Goal: Task Accomplishment & Management: Use online tool/utility

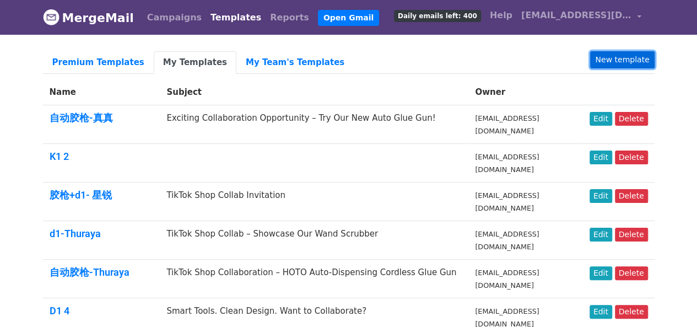
click at [633, 56] on link "New template" at bounding box center [622, 59] width 64 height 17
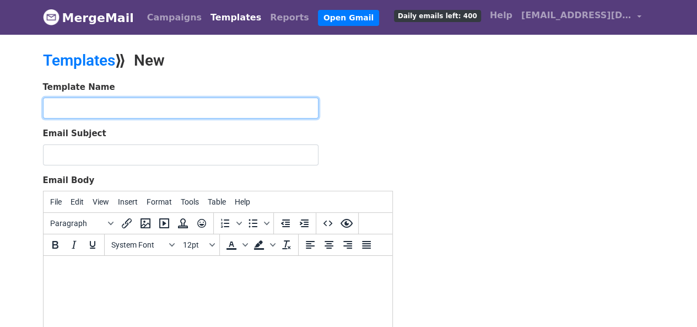
click at [153, 110] on input "text" at bounding box center [180, 107] width 275 height 21
click at [131, 114] on input "自动胶枪-真真" at bounding box center [180, 107] width 275 height 21
type input "自动胶枪-真真（DIY)"
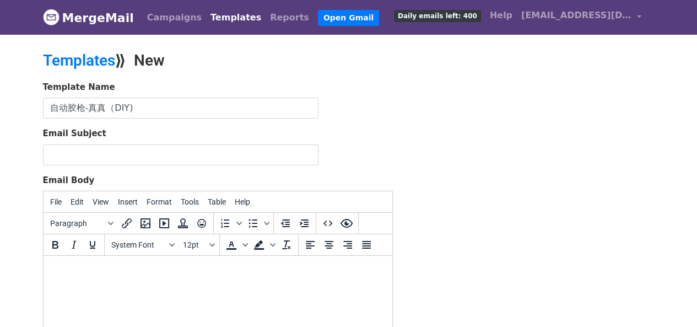
click at [143, 164] on form "Template Name 自动胶枪-真真（DIY) Email Subject Email Body File Edit View Insert Forma…" at bounding box center [218, 275] width 350 height 388
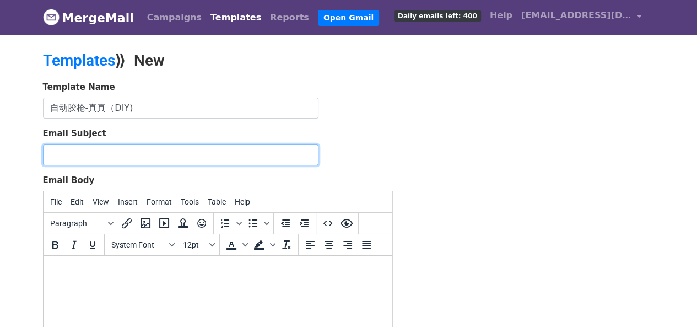
click at [147, 160] on input "Email Subject" at bounding box center [180, 154] width 275 height 21
drag, startPoint x: 229, startPoint y: 154, endPoint x: 294, endPoint y: 151, distance: 65.6
click at [294, 151] on input "Partner with HOTO: Showcasing Our New AutoCare Series" at bounding box center [180, 154] width 275 height 21
type input "Partner with HOTO: Showcasing Our New"
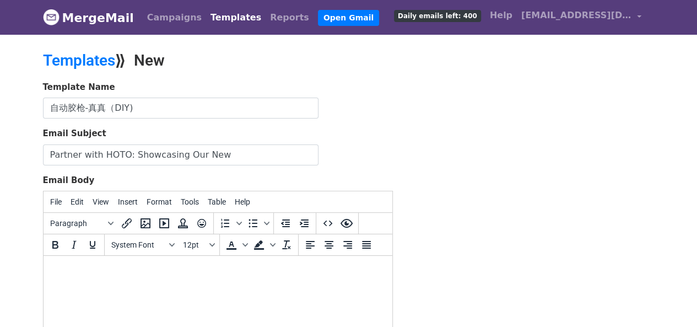
click at [142, 266] on body at bounding box center [217, 270] width 331 height 12
paste body
click at [67, 264] on body at bounding box center [217, 270] width 331 height 12
drag, startPoint x: 194, startPoint y: 272, endPoint x: 46, endPoint y: 267, distance: 147.7
click at [47, 267] on html "Let’s make your DIY projects easier!" at bounding box center [217, 271] width 349 height 30
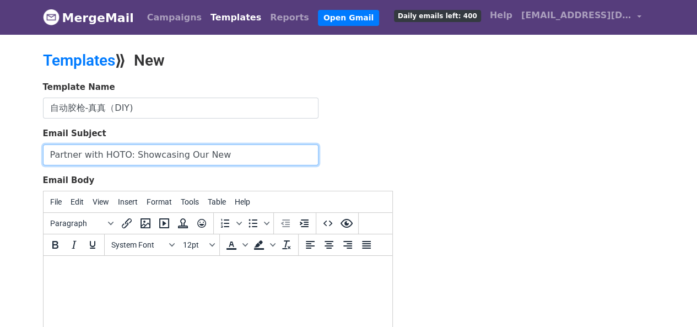
drag, startPoint x: 50, startPoint y: 155, endPoint x: 231, endPoint y: 151, distance: 181.3
click at [231, 151] on input "Partner with HOTO: Showcasing Our New" at bounding box center [180, 154] width 275 height 21
paste input "Let’s make your DIY projects easier!"
type input "Let’s make your DIY projects easier!"
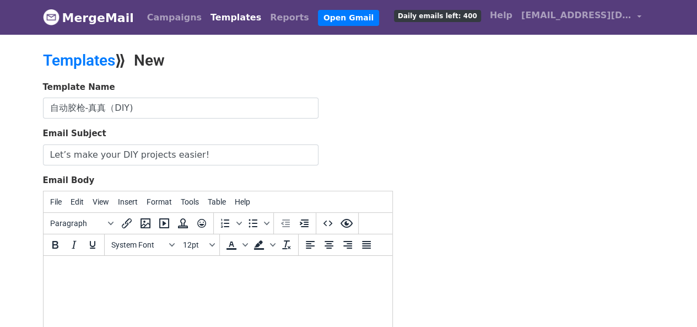
click at [107, 277] on p at bounding box center [217, 270] width 331 height 12
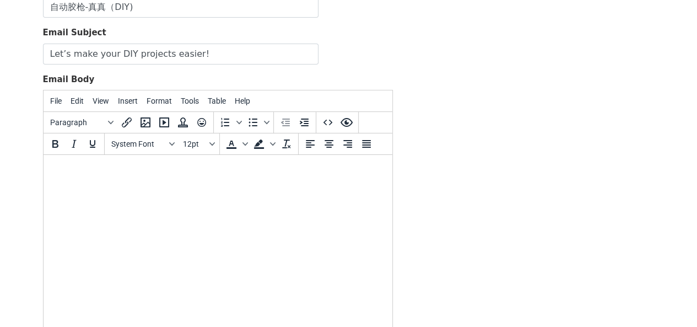
scroll to position [110, 0]
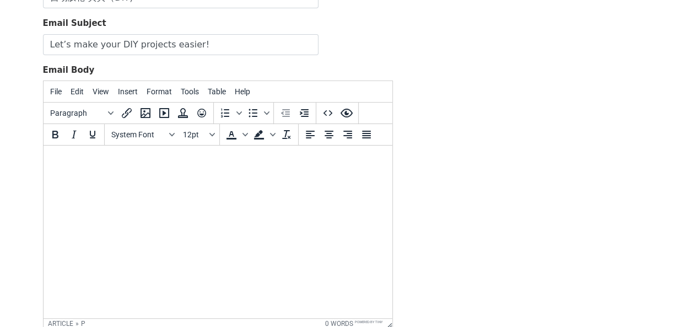
click at [123, 166] on p at bounding box center [217, 160] width 331 height 12
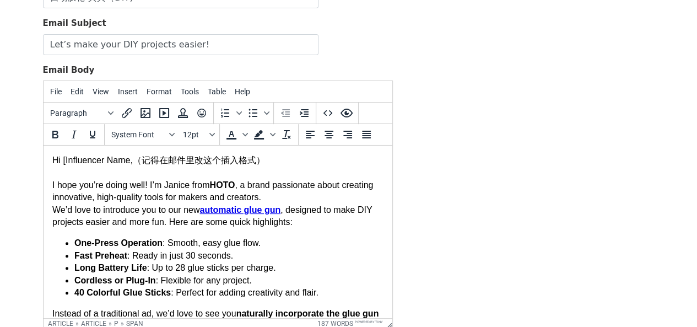
scroll to position [0, 0]
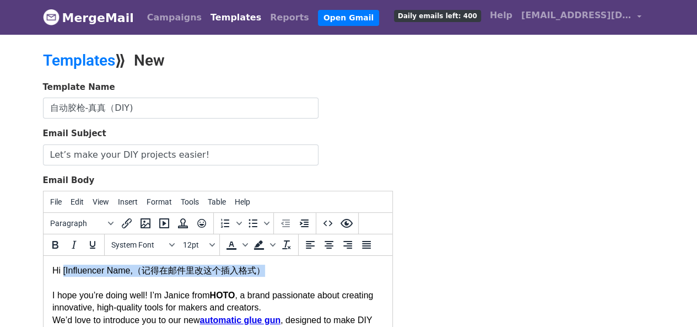
drag, startPoint x: 264, startPoint y: 273, endPoint x: 63, endPoint y: 271, distance: 201.1
click at [63, 271] on p "Hi [Influencer Name,（记得在邮件里改这个插入格式）" at bounding box center [217, 270] width 331 height 12
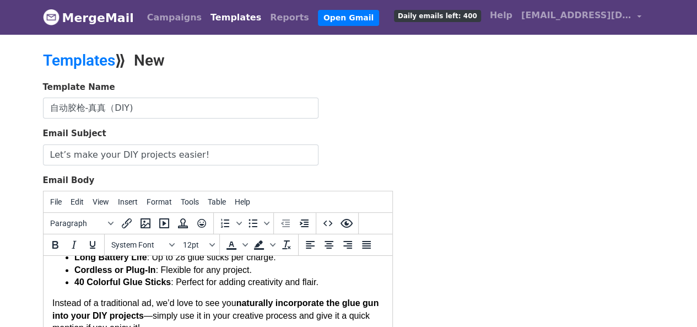
scroll to position [220, 0]
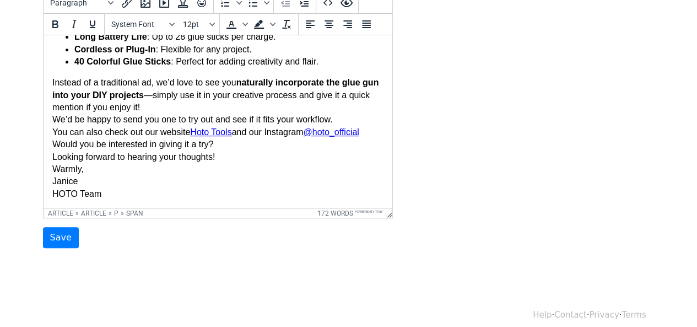
click at [57, 224] on form "Template Name 自动胶枪-真真（DIY) Email Subject Let’s make your DIY projects easier! E…" at bounding box center [218, 55] width 350 height 388
click at [57, 231] on input "Save" at bounding box center [61, 237] width 36 height 21
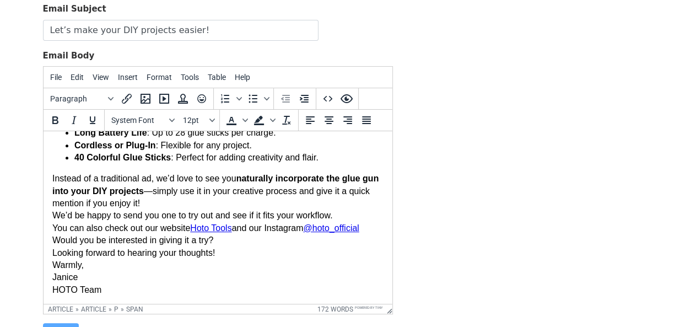
scroll to position [0, 0]
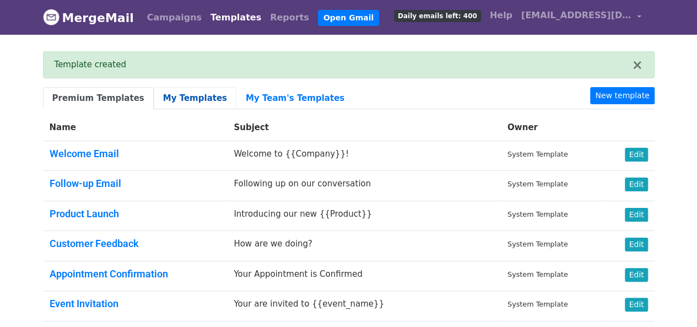
click at [168, 92] on link "My Templates" at bounding box center [195, 98] width 83 height 23
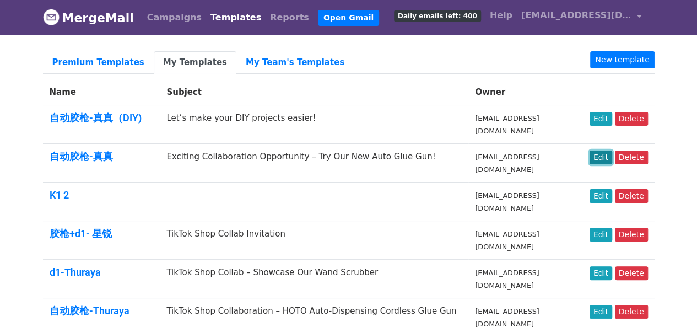
click at [596, 156] on link "Edit" at bounding box center [600, 157] width 23 height 14
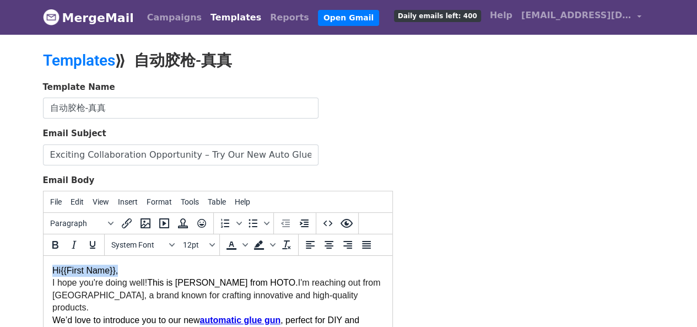
drag, startPoint x: 124, startPoint y: 267, endPoint x: 45, endPoint y: 264, distance: 79.4
copy p "Hi {{First Name}},"
click at [221, 23] on link "Templates" at bounding box center [235, 18] width 59 height 22
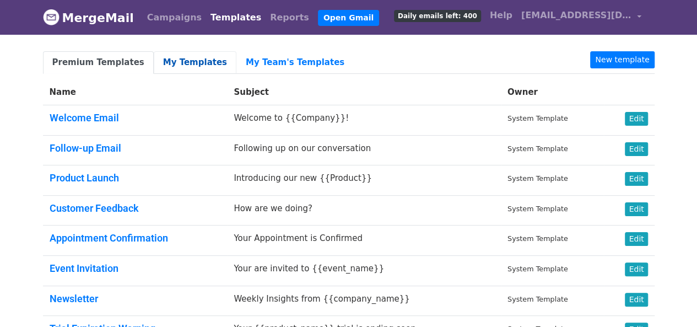
click at [207, 61] on link "My Templates" at bounding box center [195, 62] width 83 height 23
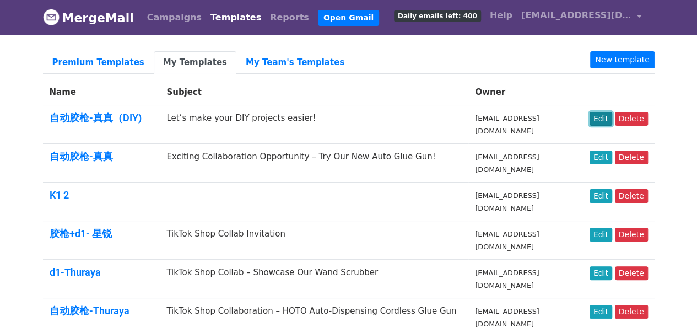
click at [594, 121] on link "Edit" at bounding box center [600, 119] width 23 height 14
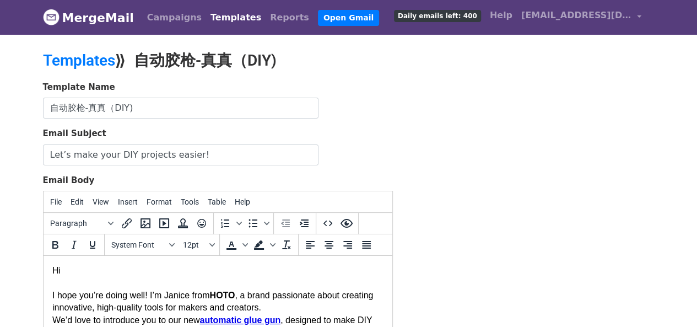
drag, startPoint x: 83, startPoint y: 272, endPoint x: 43, endPoint y: 273, distance: 39.7
paste body
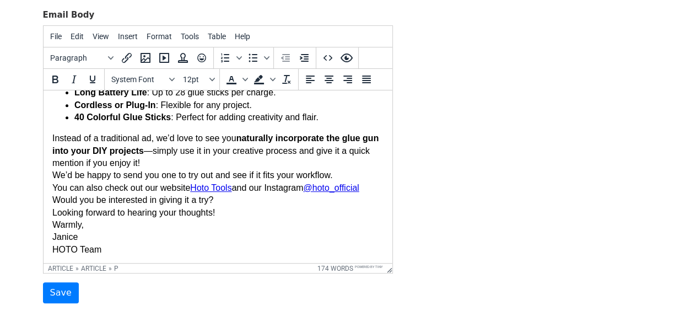
scroll to position [121, 0]
click at [54, 225] on span "Warmly," at bounding box center [67, 223] width 31 height 9
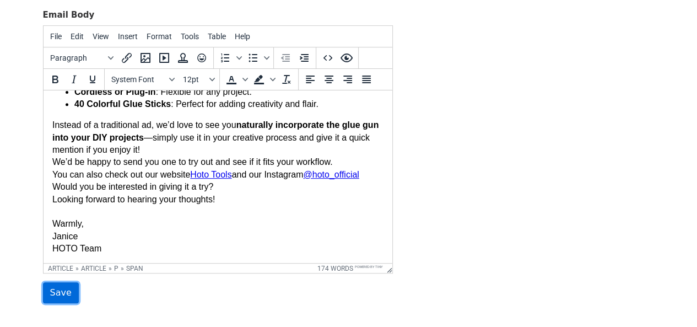
click at [64, 294] on input "Save" at bounding box center [61, 292] width 36 height 21
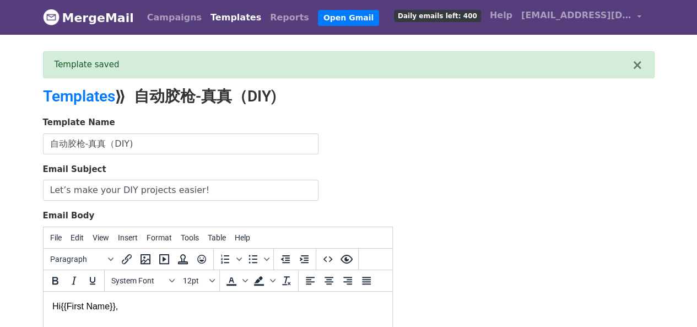
click at [221, 18] on link "Templates" at bounding box center [235, 18] width 59 height 22
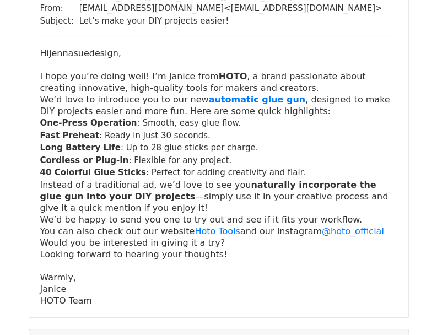
scroll to position [110, 0]
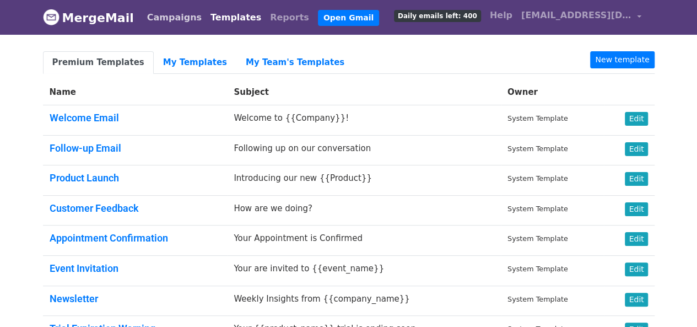
click at [177, 19] on link "Campaigns" at bounding box center [174, 18] width 63 height 22
